Goal: Task Accomplishment & Management: Manage account settings

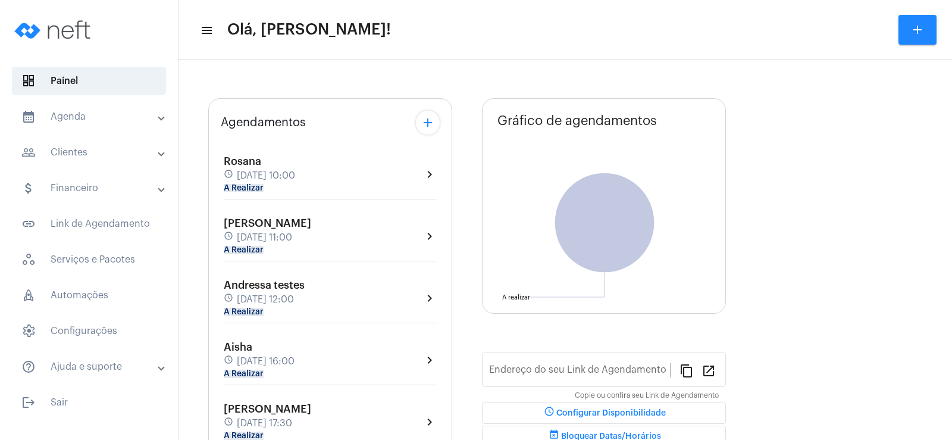
click at [248, 188] on mat-chip "A Realizar" at bounding box center [244, 188] width 40 height 8
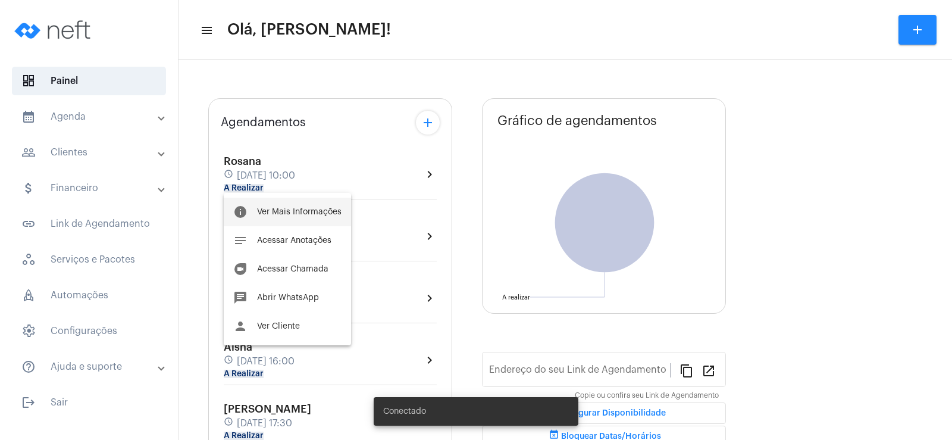
type input "[URL][DOMAIN_NAME]"
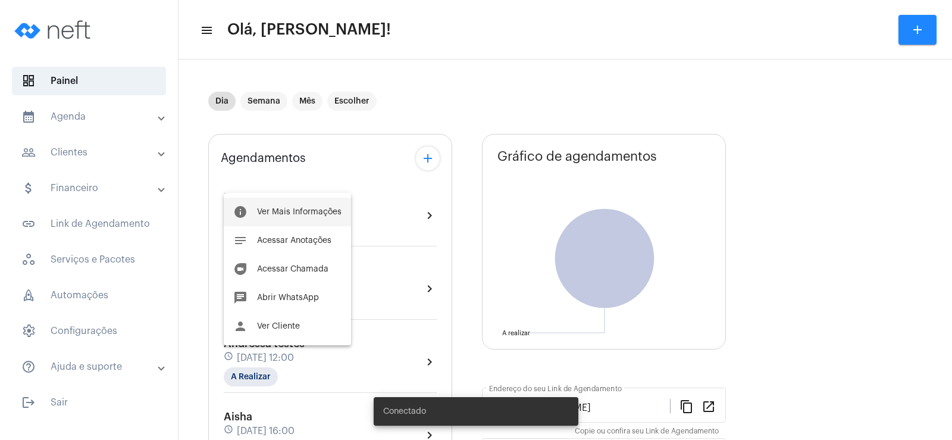
click at [262, 215] on span "Ver Mais Informações" at bounding box center [299, 212] width 85 height 8
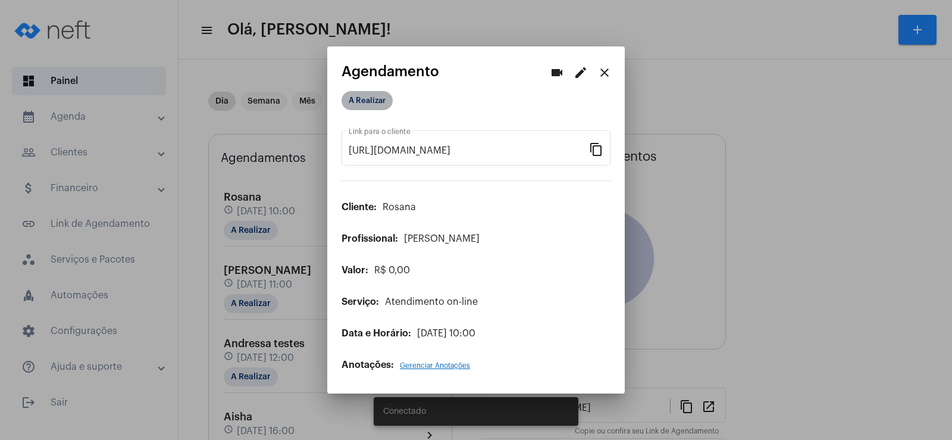
click at [361, 99] on mat-chip "A Realizar" at bounding box center [367, 100] width 51 height 19
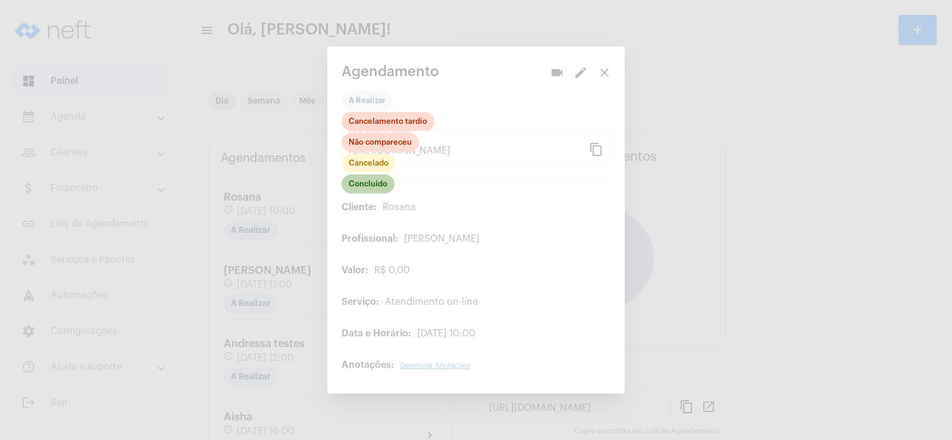
click at [366, 183] on mat-chip "Concluído" at bounding box center [368, 183] width 53 height 19
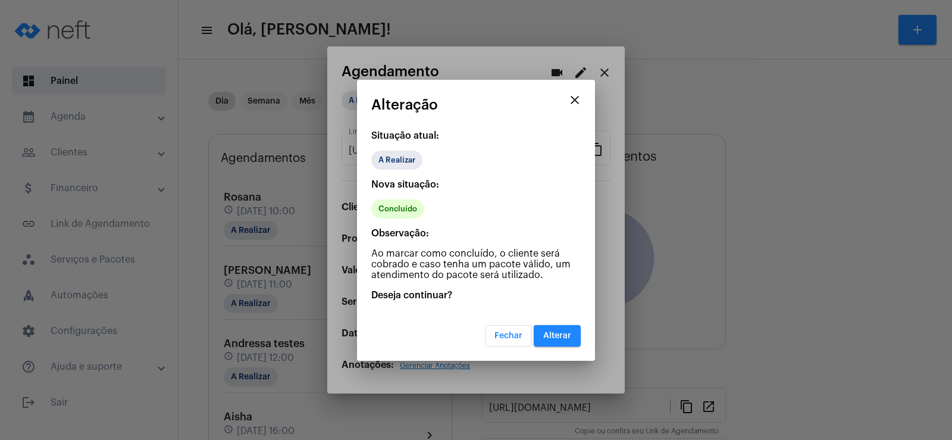
click at [562, 333] on span "Alterar" at bounding box center [557, 336] width 28 height 8
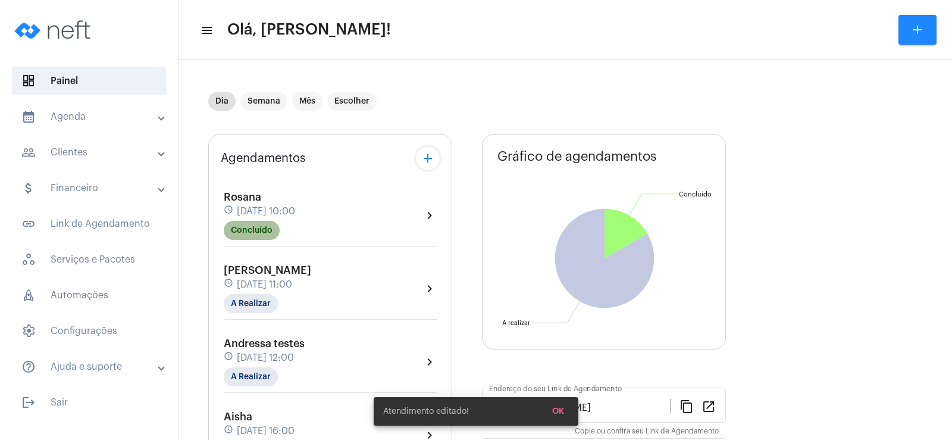
click at [240, 230] on mat-chip "Concluído" at bounding box center [252, 230] width 56 height 19
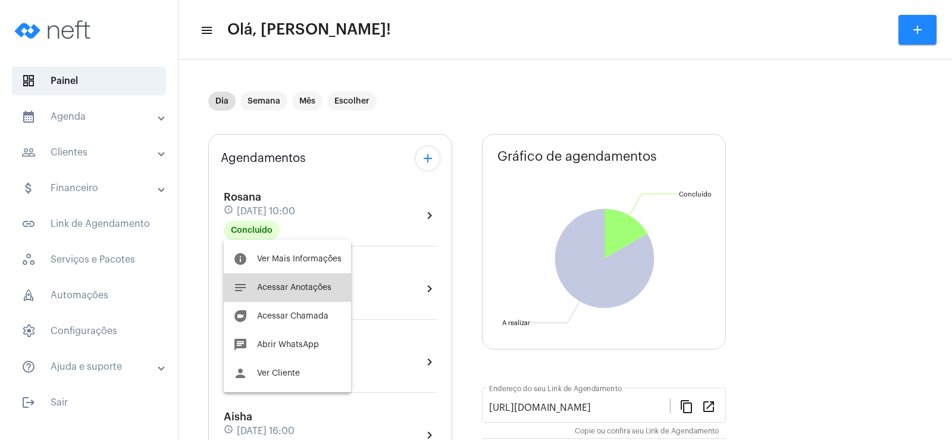
click at [299, 287] on span "Acessar Anotações" at bounding box center [294, 287] width 74 height 8
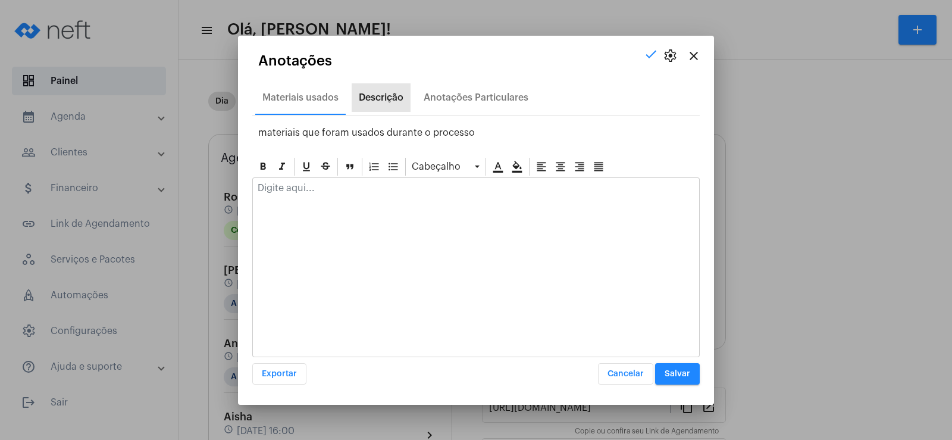
click at [371, 87] on div "Descrição" at bounding box center [381, 97] width 59 height 29
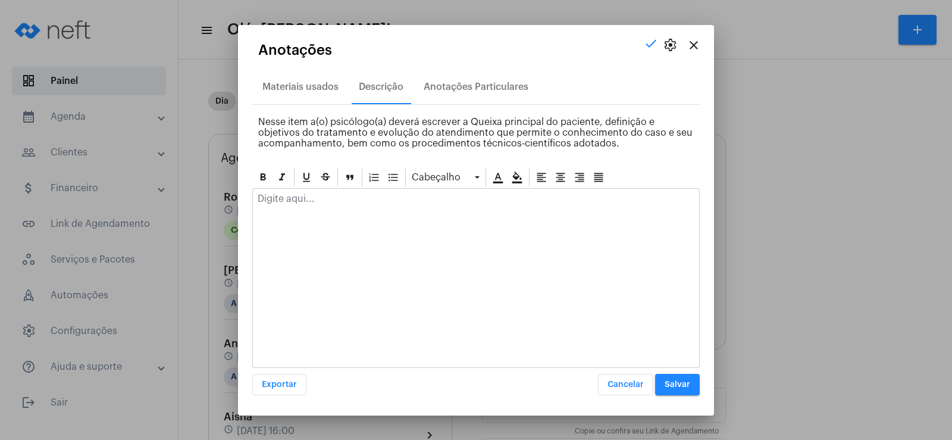
click at [286, 205] on div at bounding box center [476, 202] width 446 height 26
drag, startPoint x: 351, startPoint y: 198, endPoint x: 255, endPoint y: 199, distance: 95.8
click at [255, 199] on div "dado continuidade na revisão geral dos esquemas do questionário" at bounding box center [476, 202] width 446 height 26
drag, startPoint x: 518, startPoint y: 204, endPoint x: 207, endPoint y: 204, distance: 311.3
click at [207, 204] on div "close settings check Anotações Materiais usados Descrição Anotações Particulare…" at bounding box center [476, 220] width 952 height 440
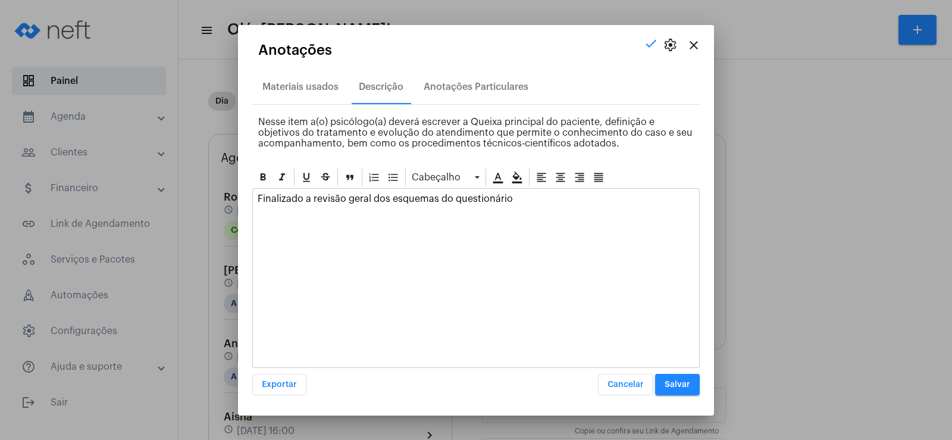
copy p "Finalizado a revisão geral dos esquemas do questionário"
click at [459, 87] on div "Anotações Particulares" at bounding box center [476, 87] width 105 height 11
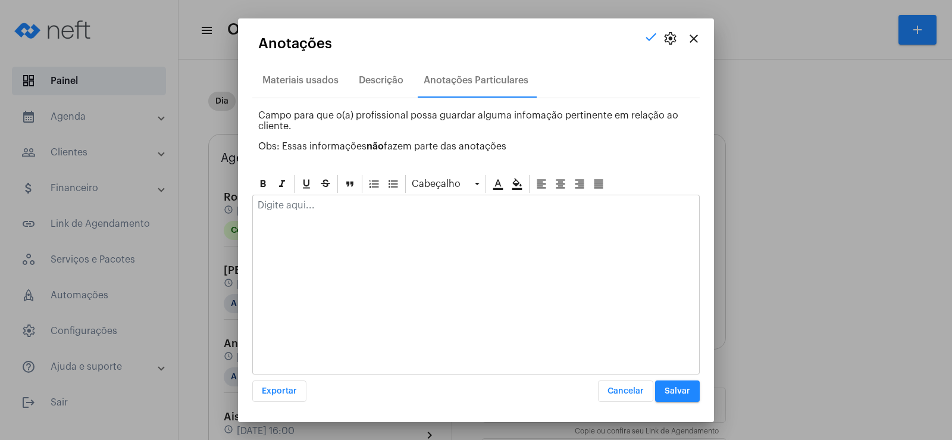
click at [355, 207] on p at bounding box center [476, 205] width 437 height 11
click at [689, 395] on button "Salvar" at bounding box center [677, 390] width 45 height 21
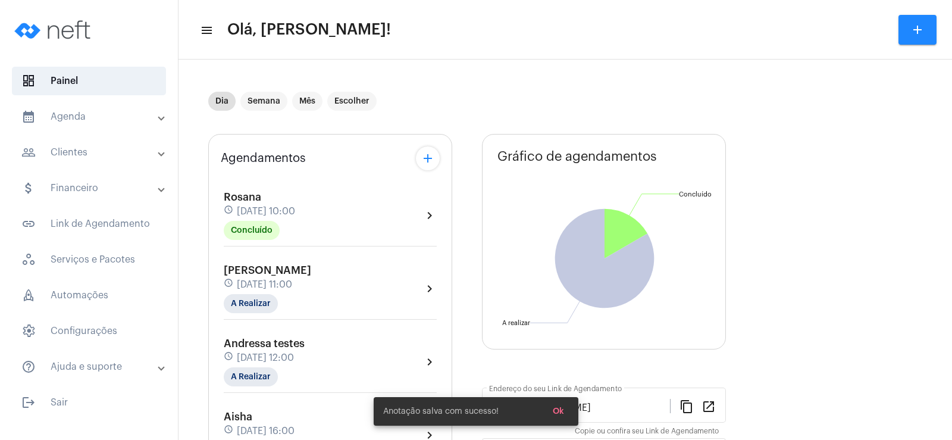
scroll to position [60, 0]
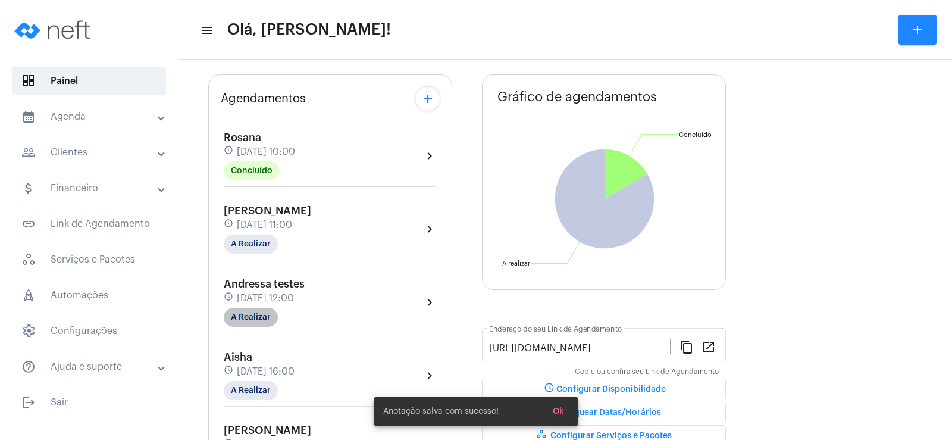
click at [252, 323] on mat-chip "A Realizar" at bounding box center [251, 317] width 54 height 19
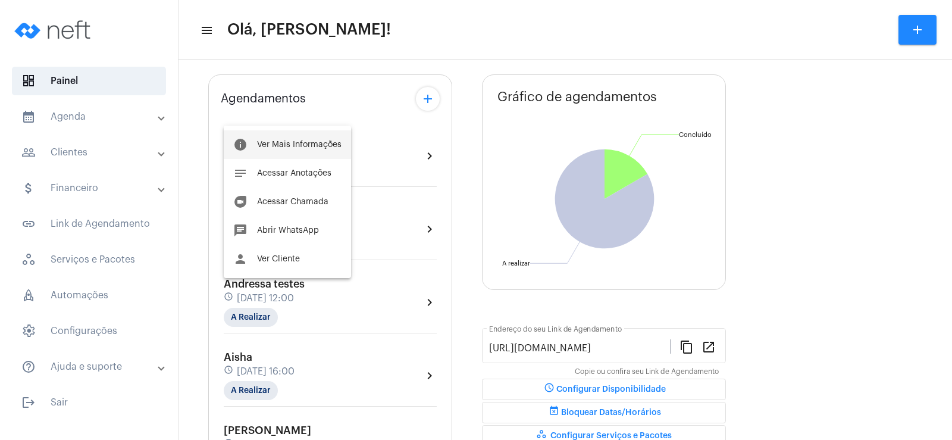
click at [305, 149] on button "info Ver Mais Informações" at bounding box center [287, 144] width 127 height 29
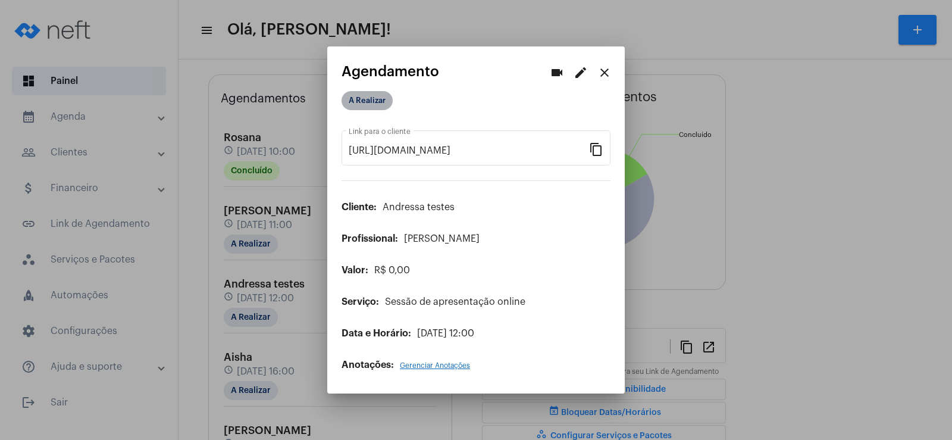
click at [370, 100] on mat-chip "A Realizar" at bounding box center [367, 100] width 51 height 19
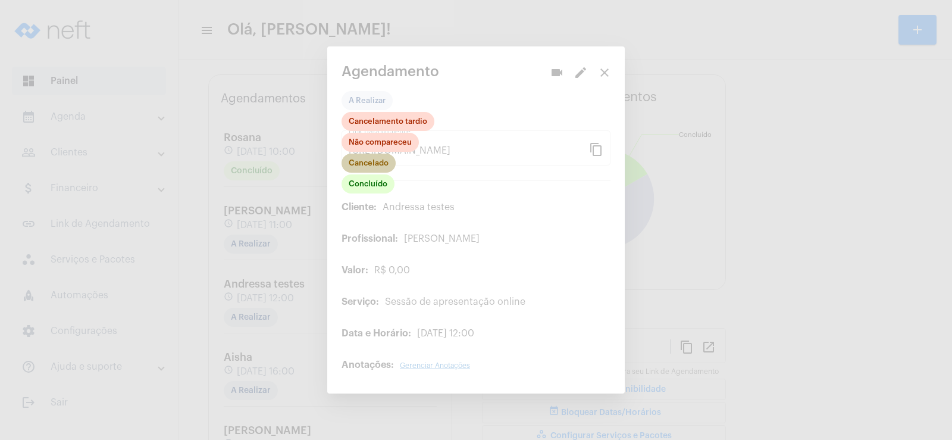
click at [370, 166] on mat-chip "Cancelado" at bounding box center [369, 163] width 54 height 19
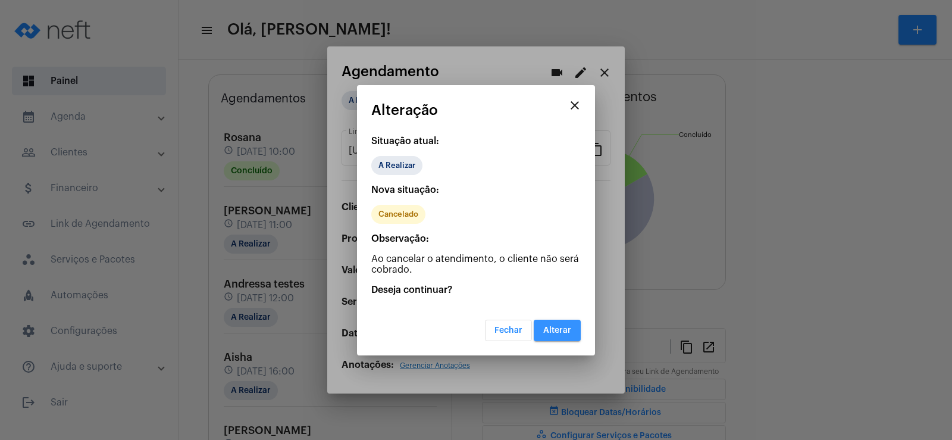
click at [554, 329] on span "Alterar" at bounding box center [557, 330] width 28 height 8
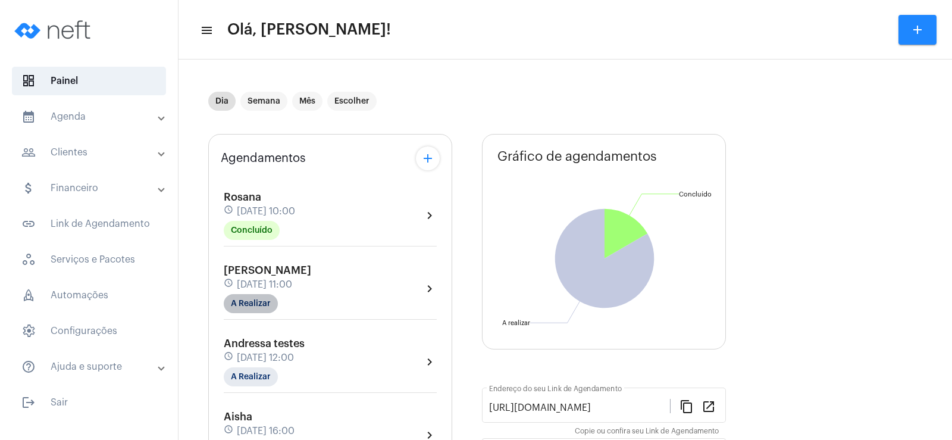
click at [237, 305] on mat-chip "A Realizar" at bounding box center [251, 303] width 54 height 19
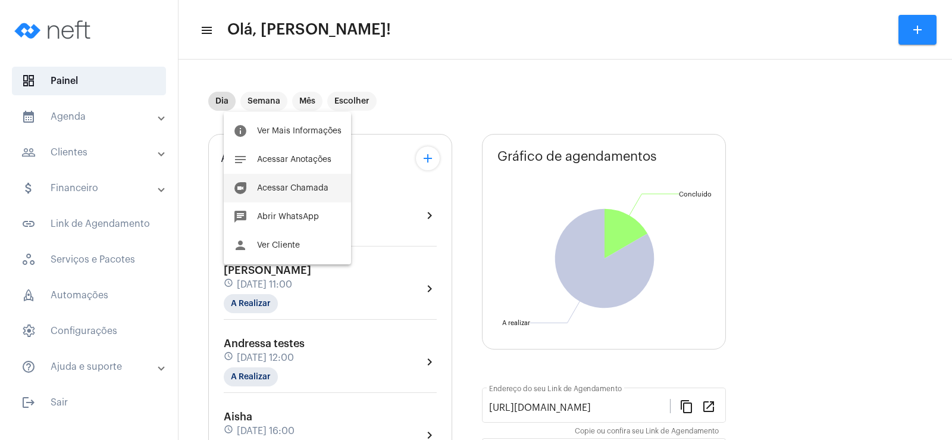
click at [288, 183] on button "duo [PERSON_NAME]" at bounding box center [287, 188] width 127 height 29
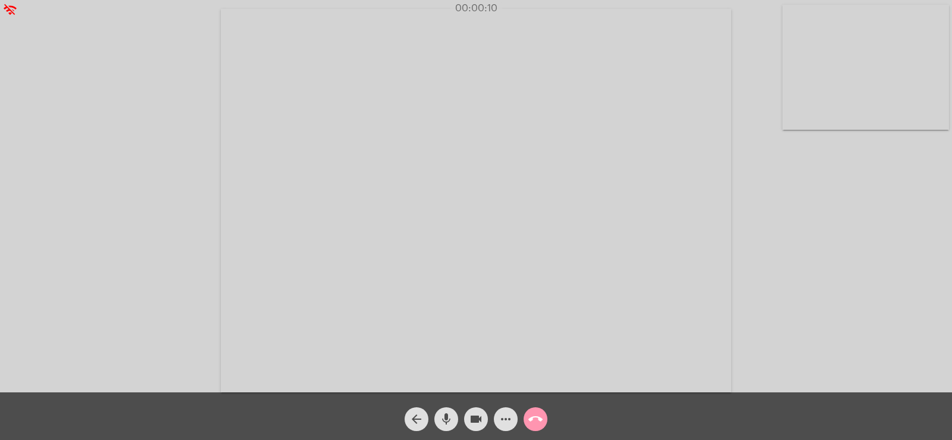
click at [506, 414] on mat-icon "more_horiz" at bounding box center [506, 419] width 14 height 14
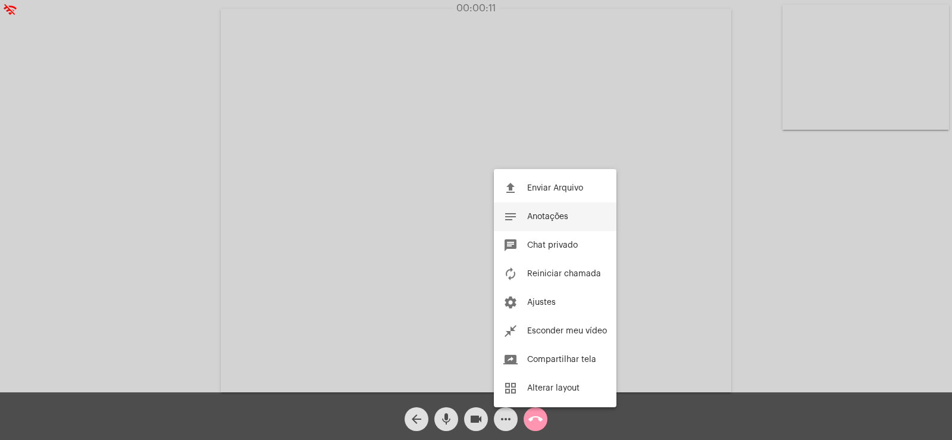
click at [554, 210] on button "notes Anotações" at bounding box center [555, 216] width 123 height 29
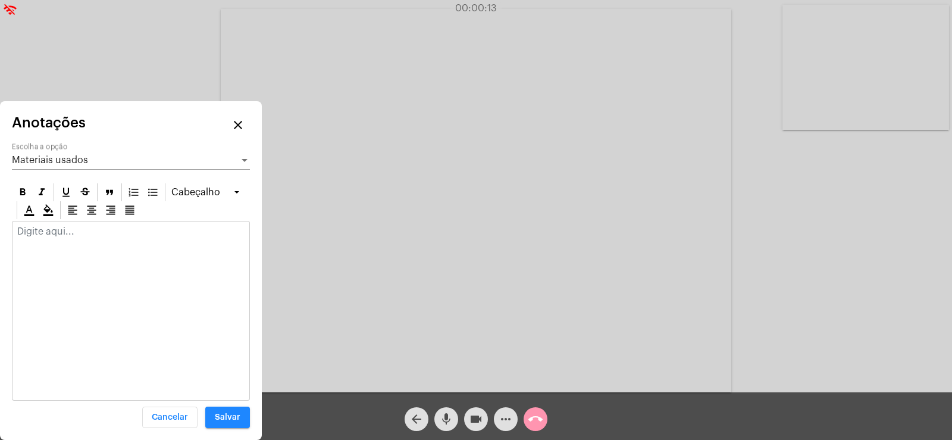
click at [76, 162] on span "Materiais usados" at bounding box center [50, 160] width 76 height 10
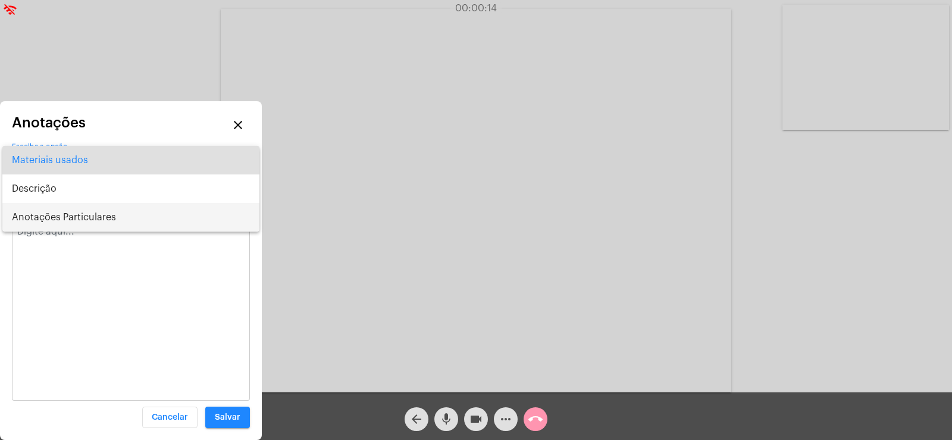
click at [73, 213] on span "Anotações Particulares" at bounding box center [131, 217] width 238 height 29
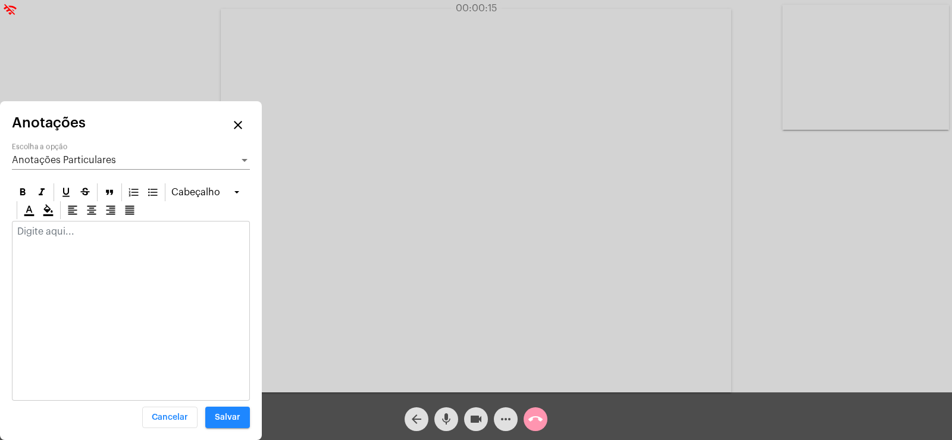
click at [61, 242] on div at bounding box center [130, 234] width 237 height 26
click at [209, 244] on p "highlights puto, vela dos rolês, recusa do [PERSON_NAME]," at bounding box center [130, 236] width 227 height 21
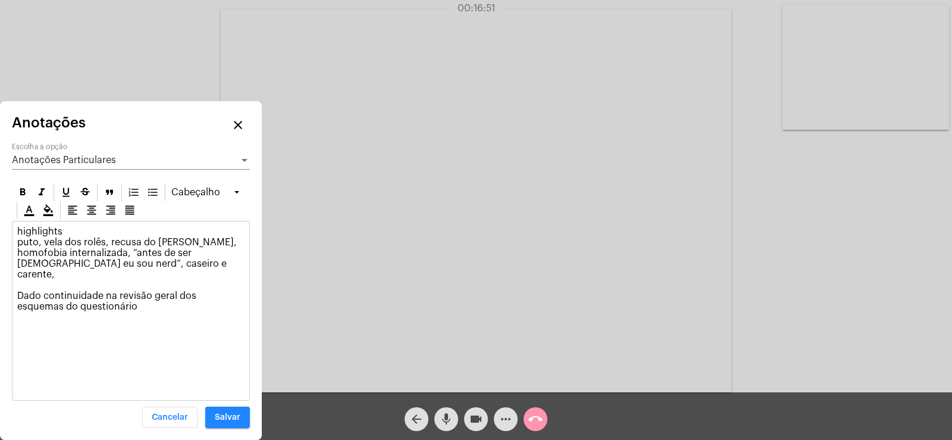
drag, startPoint x: 89, startPoint y: 296, endPoint x: 20, endPoint y: 283, distance: 70.4
click at [20, 283] on p "highlights puto, vela dos rolês, recusa do [PERSON_NAME], homofobia internaliza…" at bounding box center [130, 269] width 227 height 86
copy p "Dado continuidade na revisão geral dos esquemas do questionário"
click at [65, 165] on div "Anotações Particulares" at bounding box center [125, 160] width 227 height 11
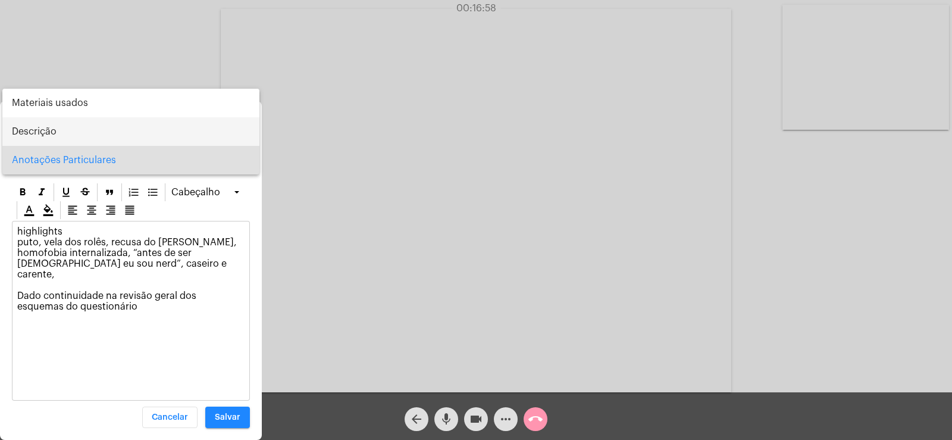
click at [42, 137] on span "Descrição" at bounding box center [131, 131] width 238 height 29
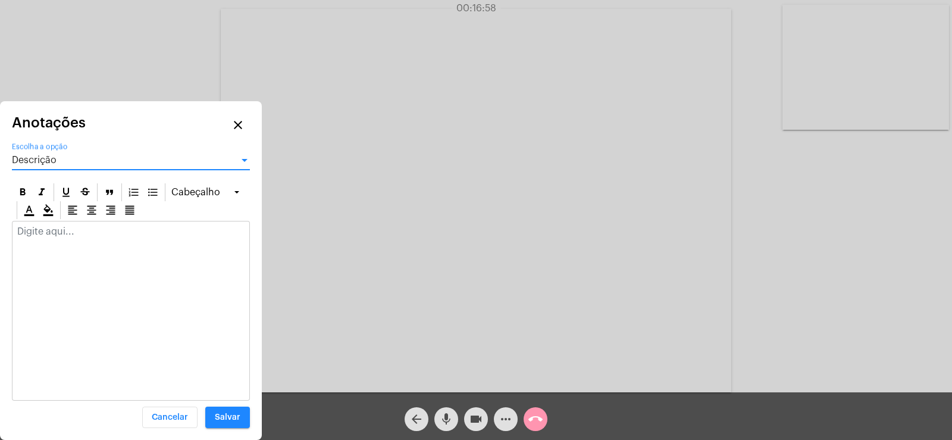
click at [54, 242] on div at bounding box center [130, 234] width 237 height 26
click at [49, 162] on span "Descrição" at bounding box center [34, 160] width 45 height 10
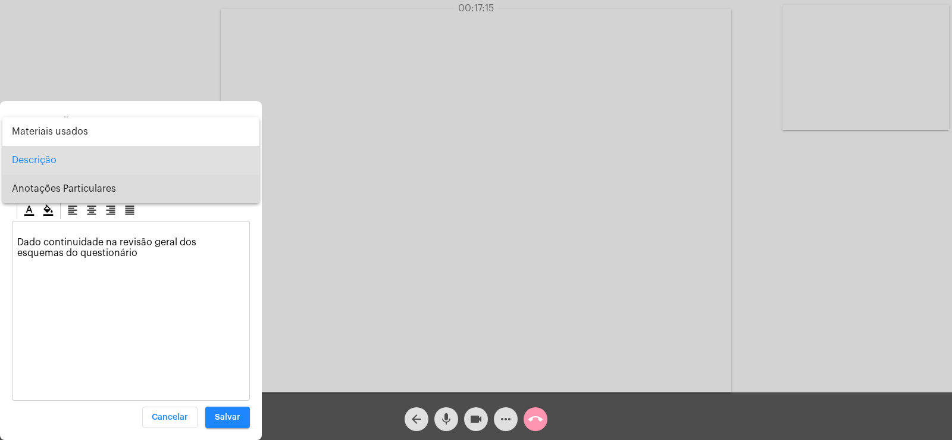
click at [43, 185] on span "Anotações Particulares" at bounding box center [131, 188] width 238 height 29
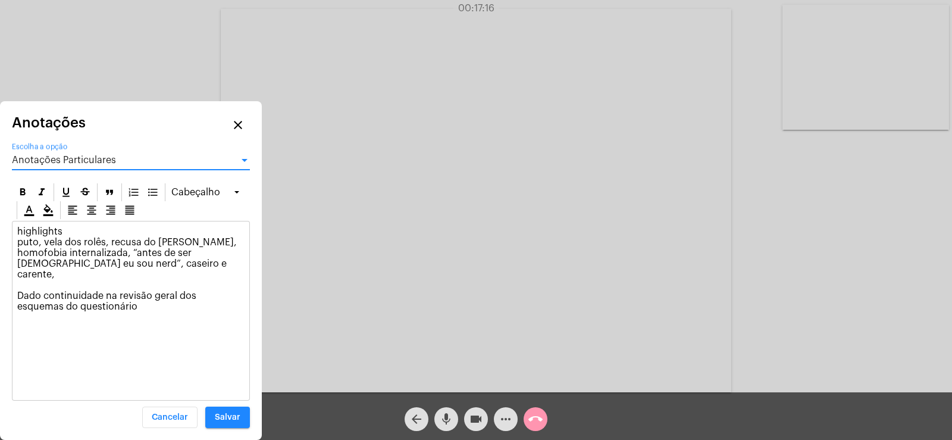
click at [97, 299] on p "highlights puto, vela dos rolês, recusa do [PERSON_NAME], homofobia internaliza…" at bounding box center [130, 269] width 227 height 86
click at [451, 417] on mat-icon "mic" at bounding box center [446, 419] width 14 height 14
click at [451, 417] on mat-icon "mic_off" at bounding box center [446, 419] width 14 height 14
click at [48, 315] on p "highlights puto, vela dos rolês, recusa do [PERSON_NAME], homofobia internaliza…" at bounding box center [130, 279] width 227 height 107
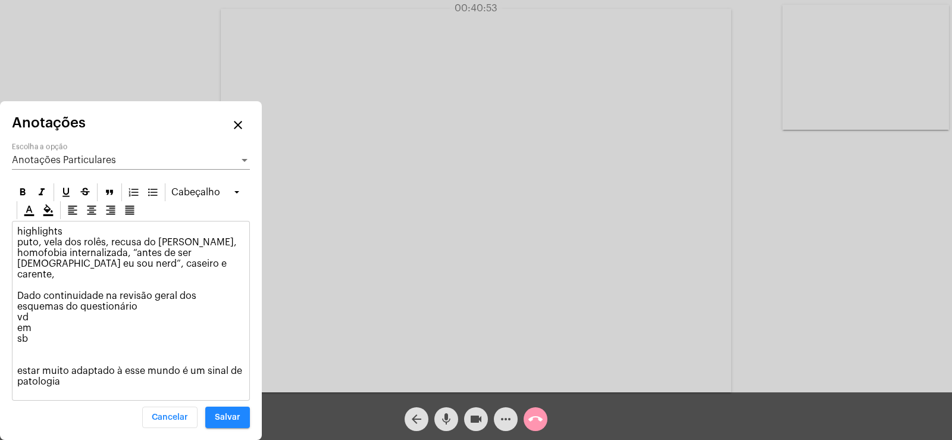
drag, startPoint x: 15, startPoint y: 357, endPoint x: 63, endPoint y: 370, distance: 50.0
click at [63, 370] on div "highlights puto, vela dos rolês, recusa do [PERSON_NAME], homofobia internaliza…" at bounding box center [130, 309] width 237 height 176
click at [85, 161] on span "Anotações Particulares" at bounding box center [64, 160] width 104 height 10
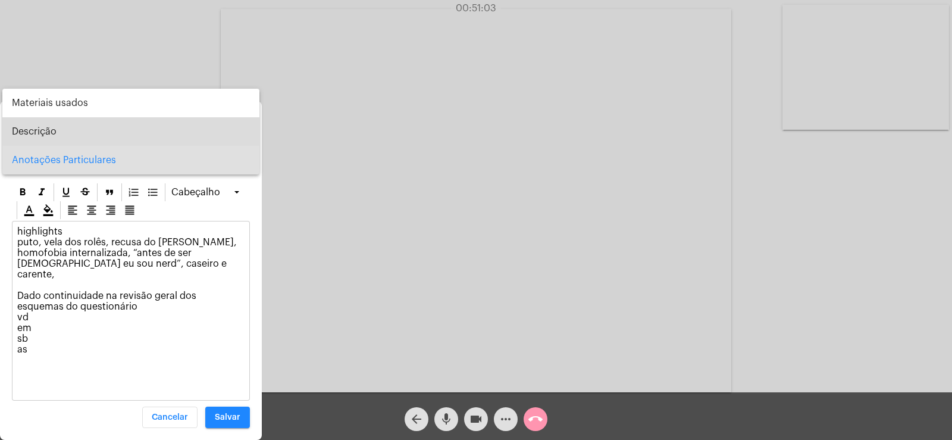
click at [52, 133] on span "Descrição" at bounding box center [131, 131] width 238 height 29
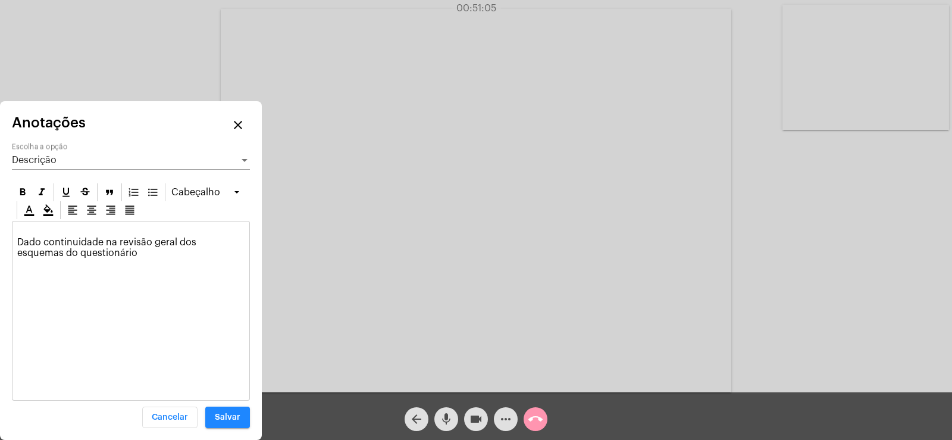
click at [27, 226] on p "Dado continuidade na revisão geral dos esquemas do questionário" at bounding box center [130, 242] width 227 height 32
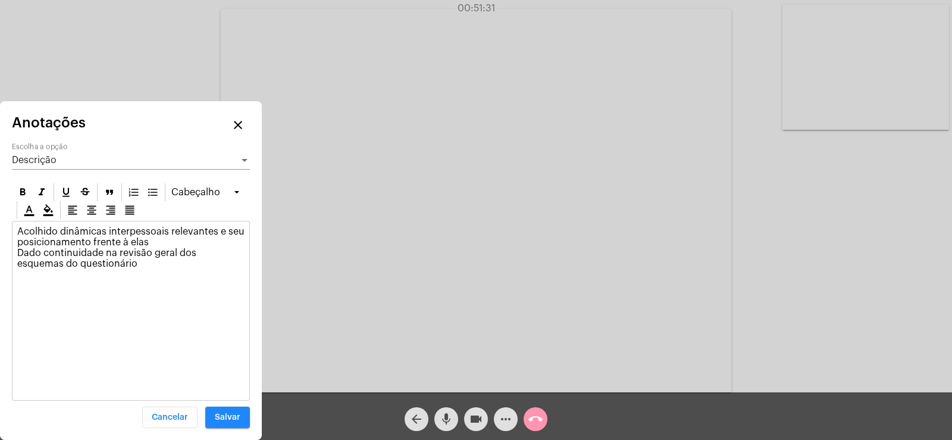
click at [63, 162] on div "Descrição" at bounding box center [125, 160] width 227 height 11
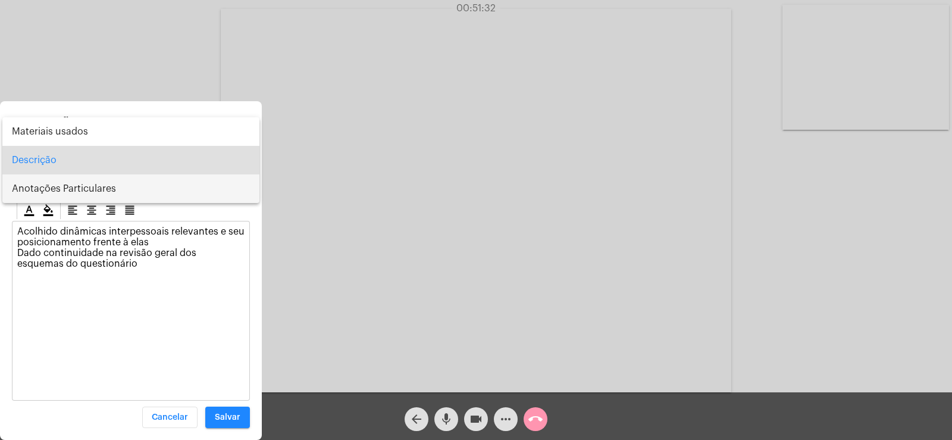
click at [75, 189] on span "Anotações Particulares" at bounding box center [131, 188] width 238 height 29
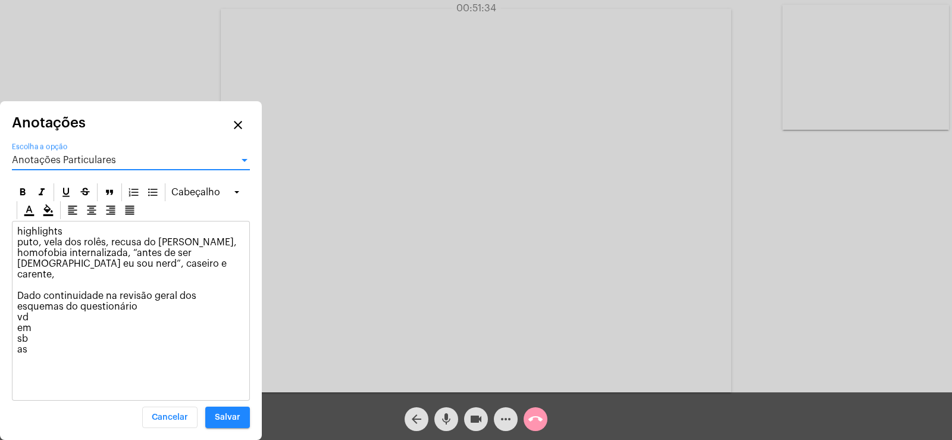
click at [64, 156] on span "Anotações Particulares" at bounding box center [64, 160] width 104 height 10
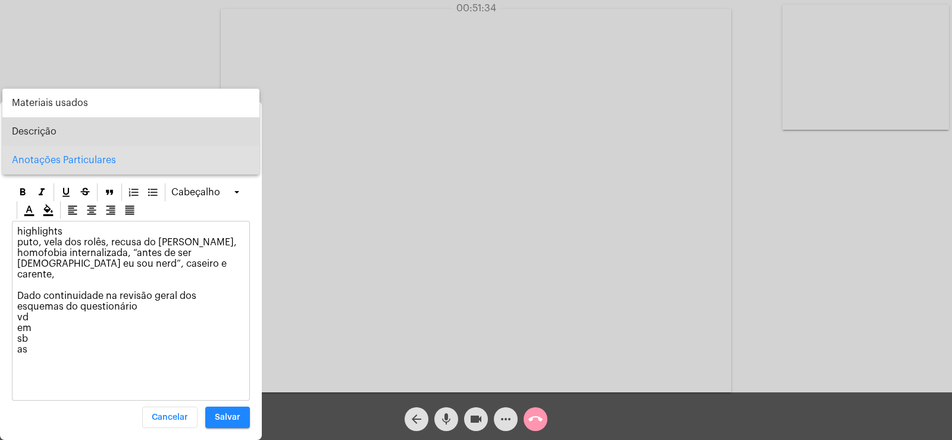
click at [62, 134] on span "Descrição" at bounding box center [131, 131] width 238 height 29
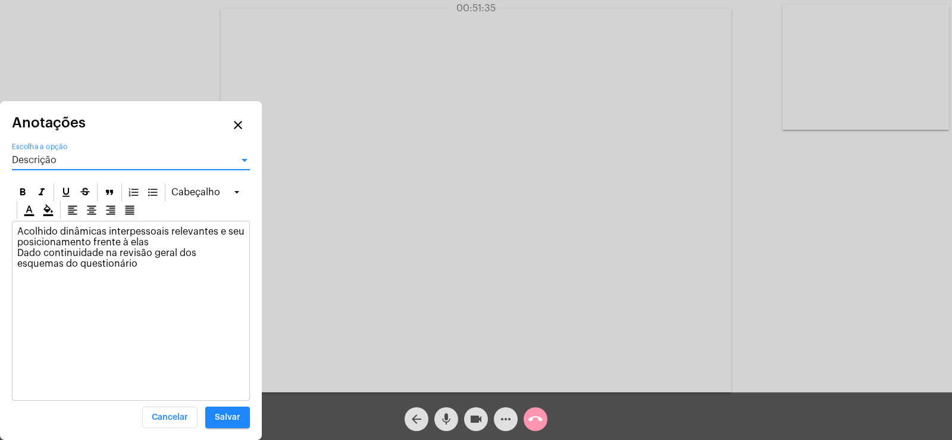
click at [167, 241] on p "Acolhido dinâmicas interpessoais relevantes e seu posicionamento frente à elas …" at bounding box center [130, 247] width 227 height 43
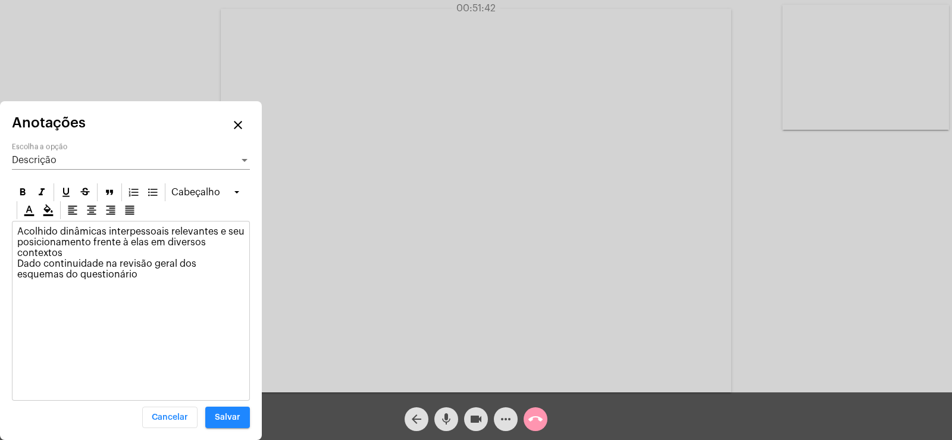
click at [56, 232] on p "Acolhido dinâmicas interpessoais relevantes e seu posicionamento frente à elas …" at bounding box center [130, 253] width 227 height 54
click at [232, 414] on span "Salvar" at bounding box center [228, 417] width 26 height 8
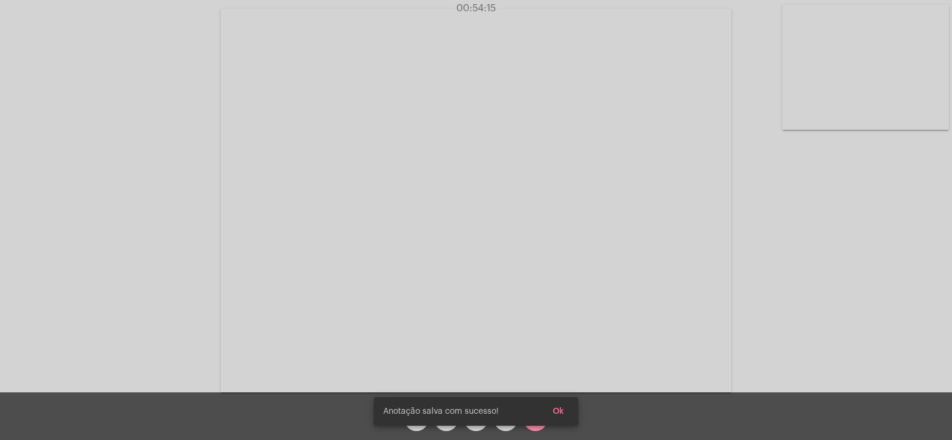
click at [562, 410] on span "Ok" at bounding box center [558, 411] width 11 height 8
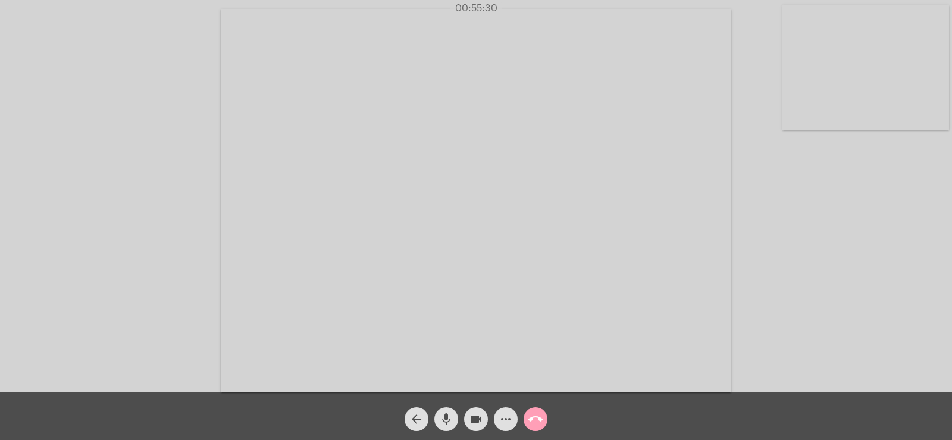
click at [536, 420] on mat-icon "call_end" at bounding box center [536, 419] width 14 height 14
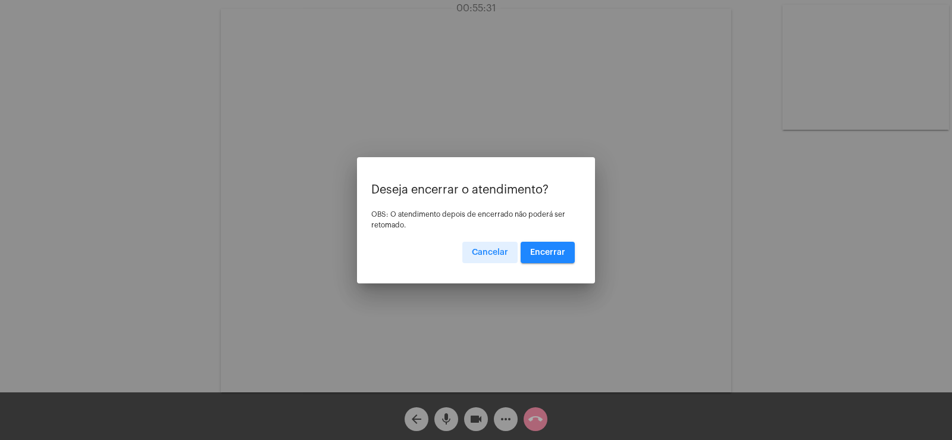
click at [542, 255] on span "Encerrar" at bounding box center [547, 252] width 35 height 8
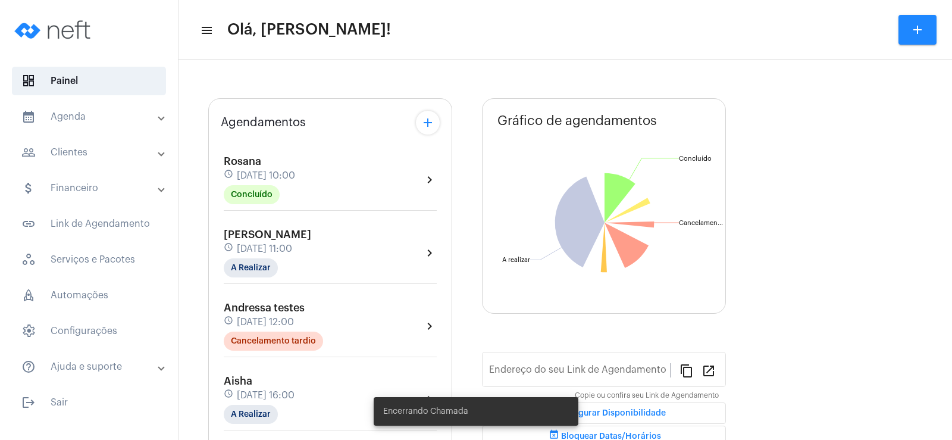
scroll to position [60, 0]
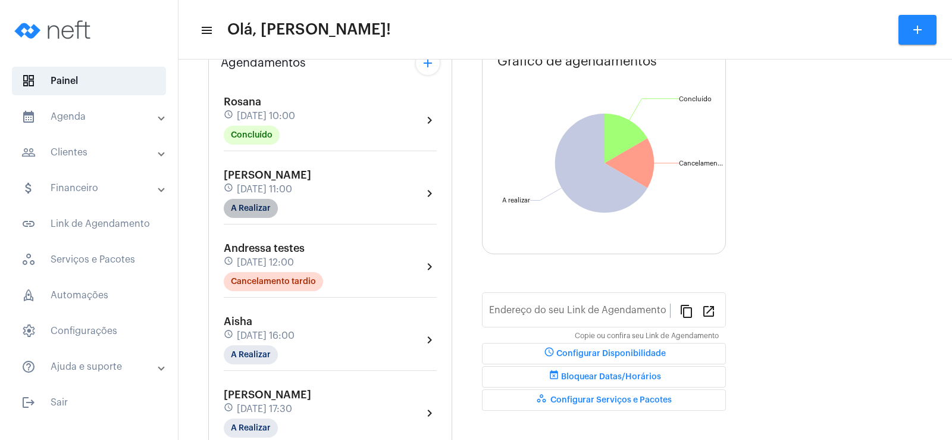
click at [251, 207] on mat-chip "A Realizar" at bounding box center [251, 208] width 54 height 19
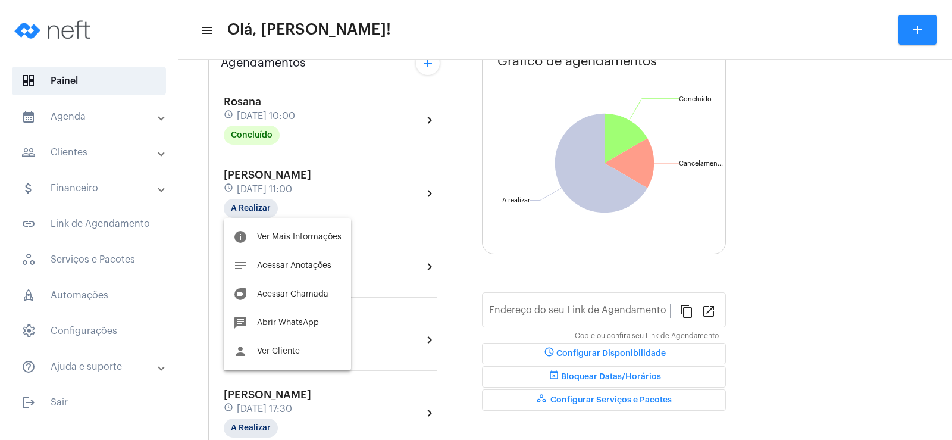
type input "[URL][DOMAIN_NAME]"
click at [286, 237] on span "Ver Mais Informações" at bounding box center [299, 237] width 85 height 8
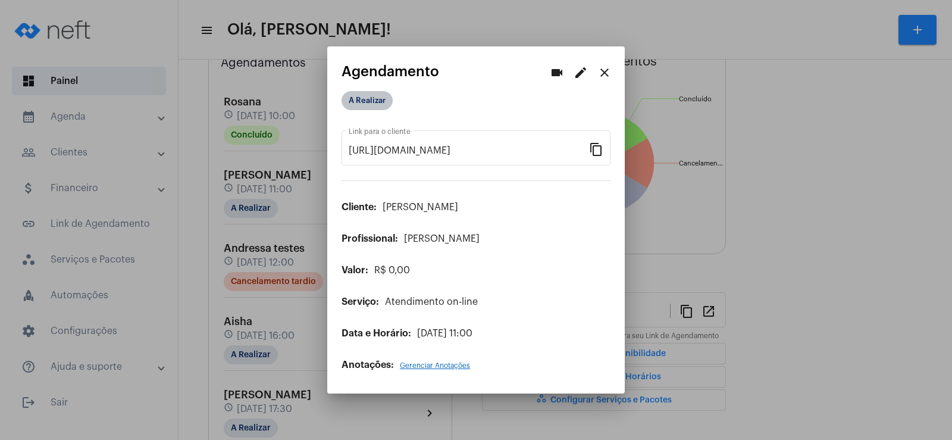
click at [364, 107] on mat-chip "A Realizar" at bounding box center [367, 100] width 51 height 19
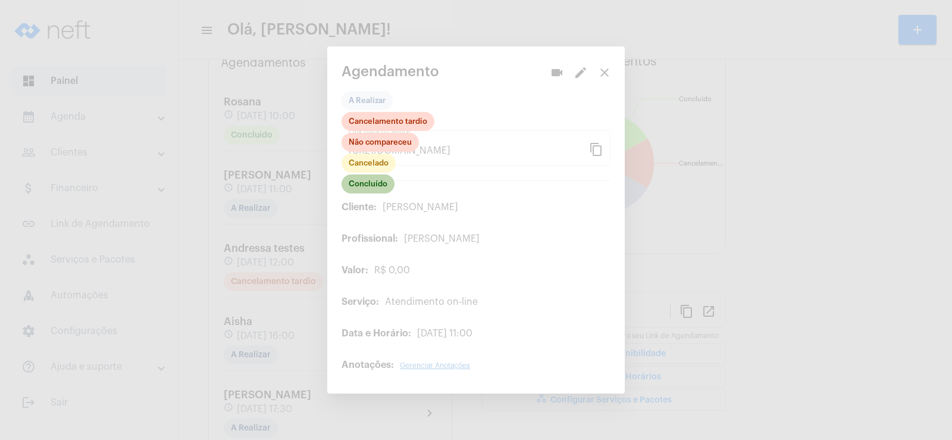
click at [372, 187] on mat-chip "Concluído" at bounding box center [368, 183] width 53 height 19
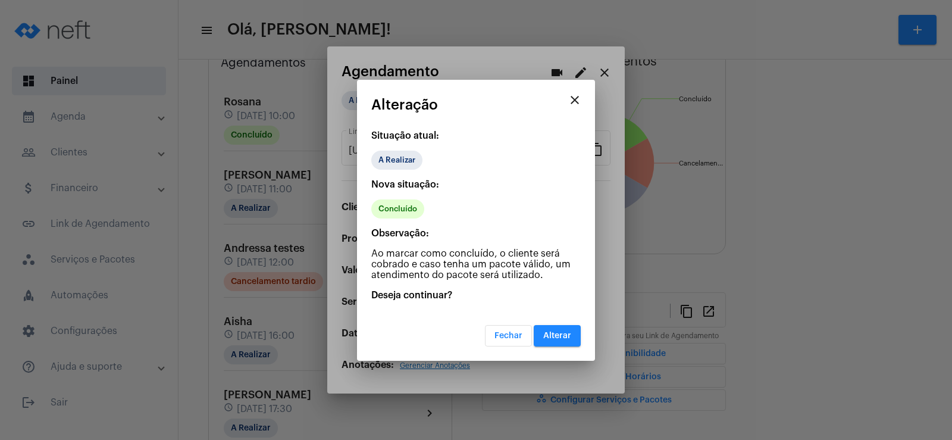
click at [567, 330] on button "Alterar" at bounding box center [557, 335] width 47 height 21
